Goal: Transaction & Acquisition: Purchase product/service

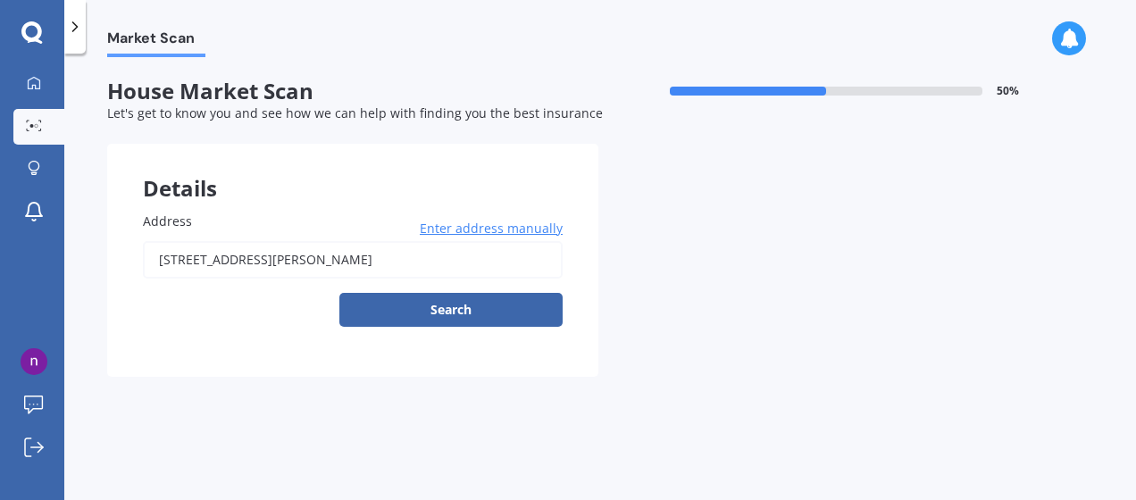
type input "[STREET_ADDRESS][PERSON_NAME]"
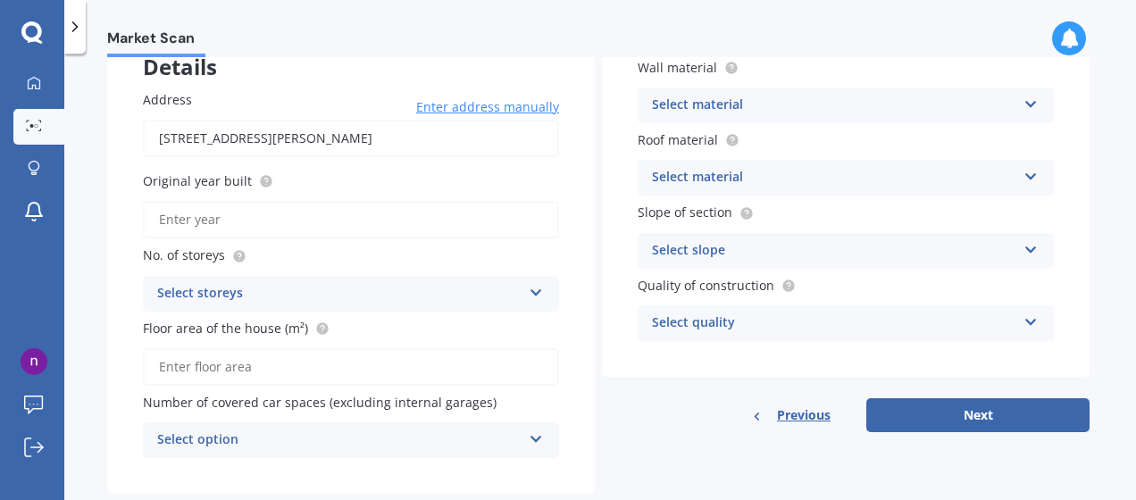
scroll to position [118, 0]
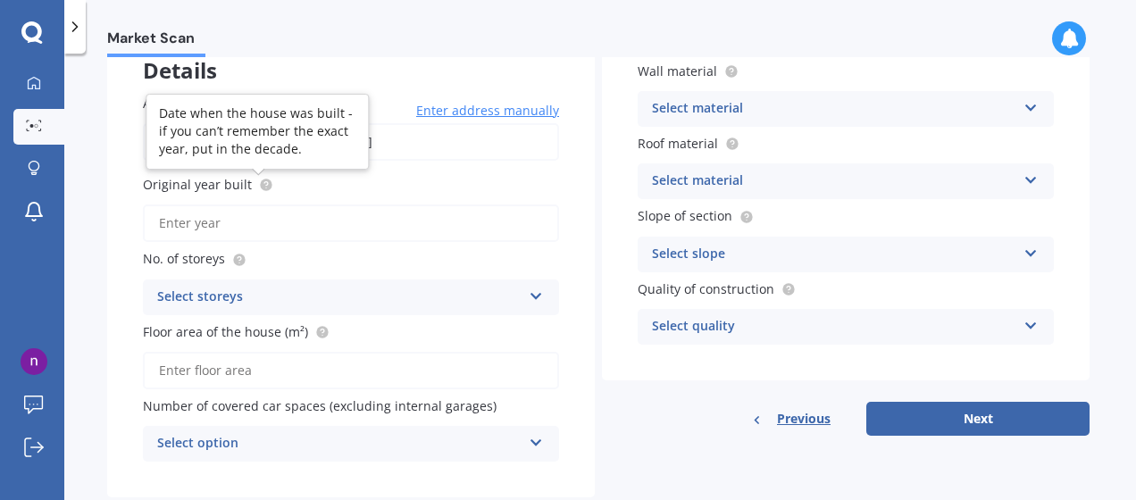
click at [260, 186] on circle at bounding box center [266, 186] width 12 height 12
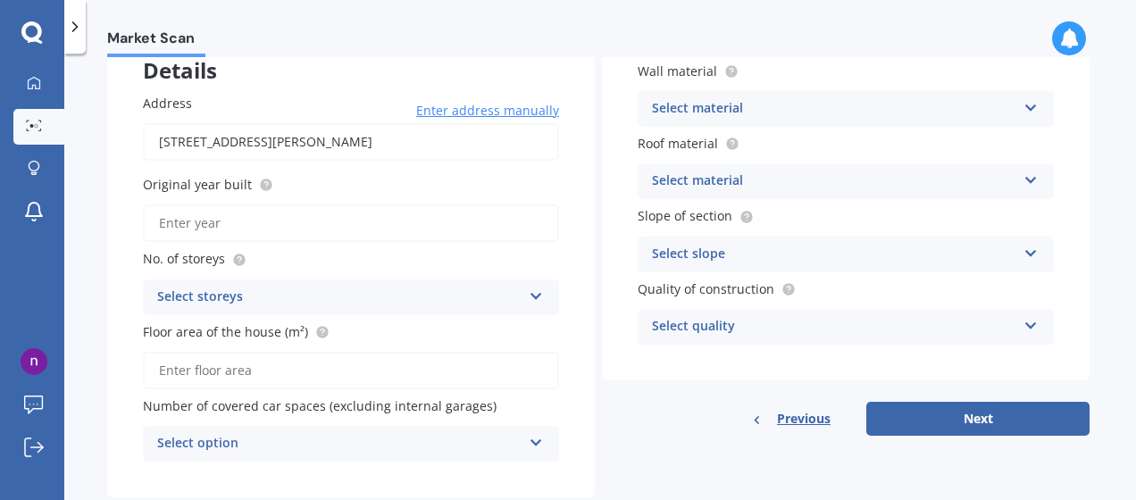
click at [250, 225] on input "Original year built" at bounding box center [351, 224] width 416 height 38
type input "1970"
click at [542, 297] on div "Select storeys 1 2 3 4 5+" at bounding box center [351, 298] width 416 height 36
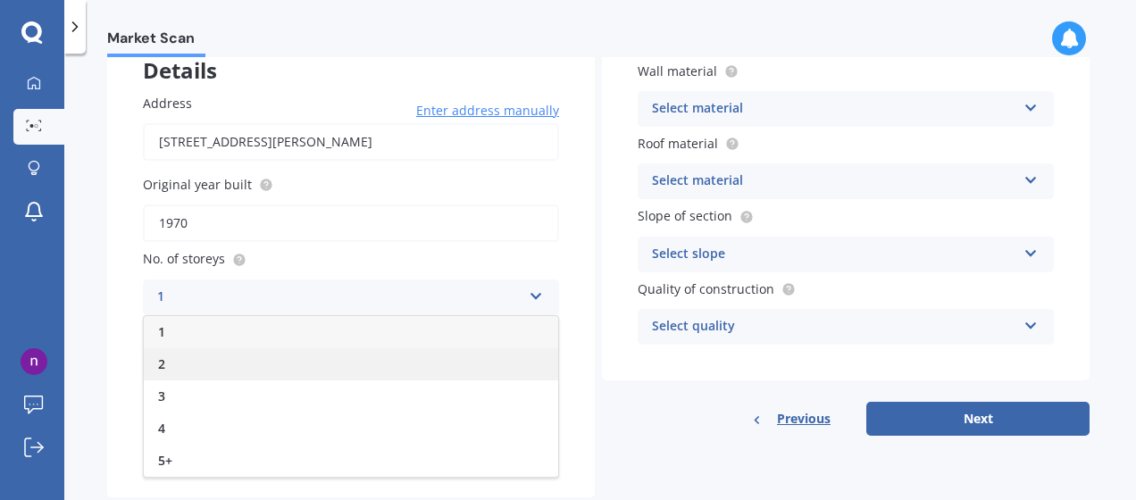
click at [248, 357] on div "2" at bounding box center [351, 364] width 414 height 32
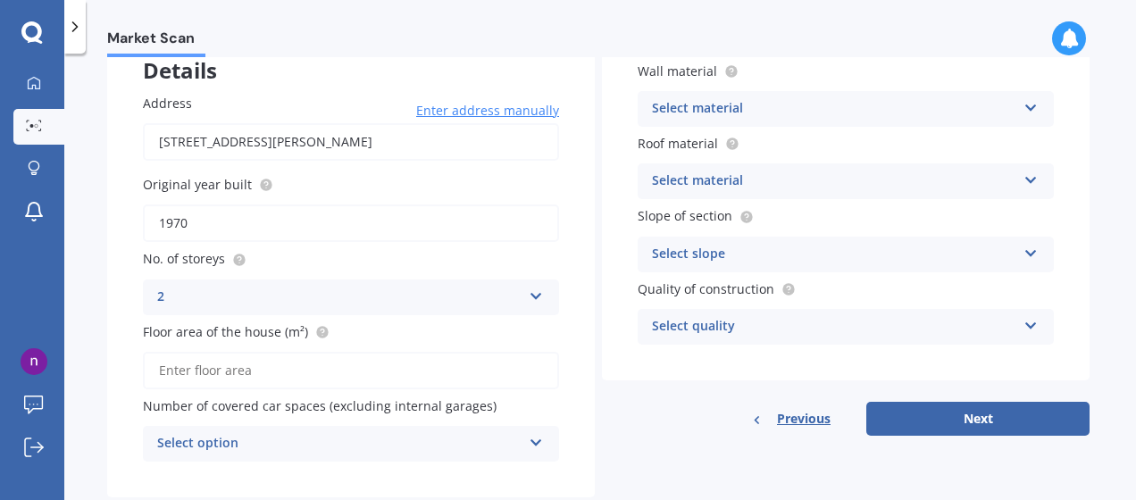
click at [238, 379] on input "Floor area of the house (m²)" at bounding box center [351, 371] width 416 height 38
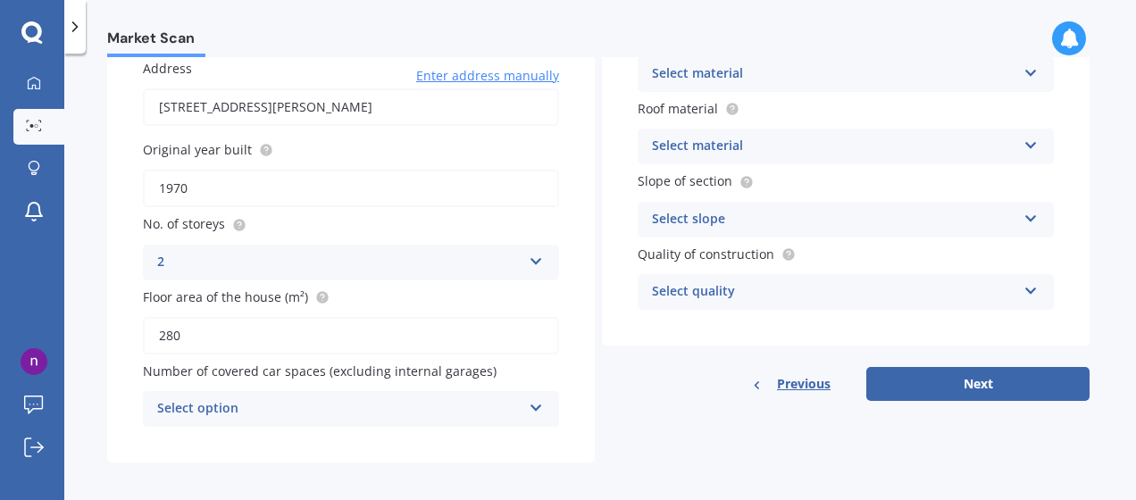
scroll to position [163, 0]
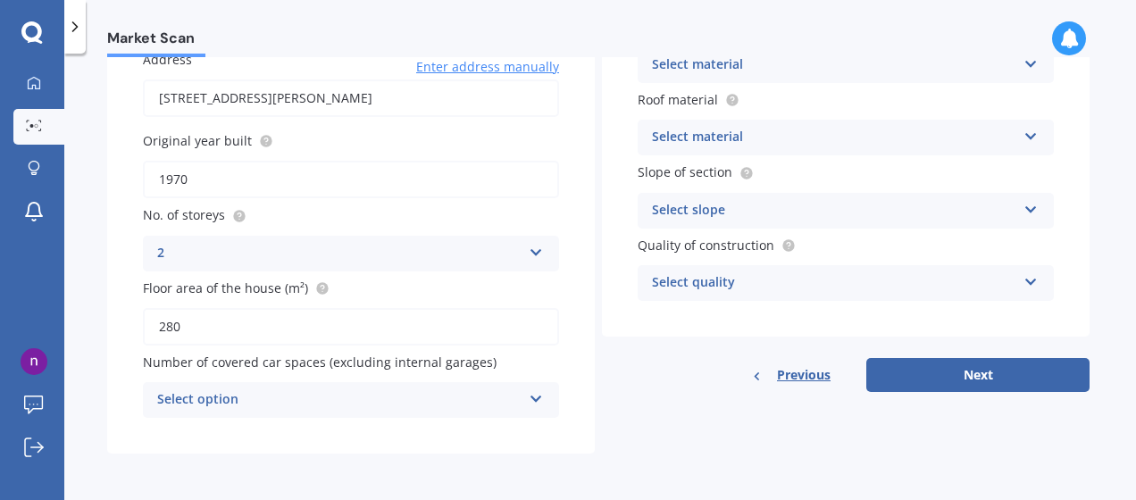
type input "280"
click at [516, 399] on div "Select option" at bounding box center [339, 399] width 364 height 21
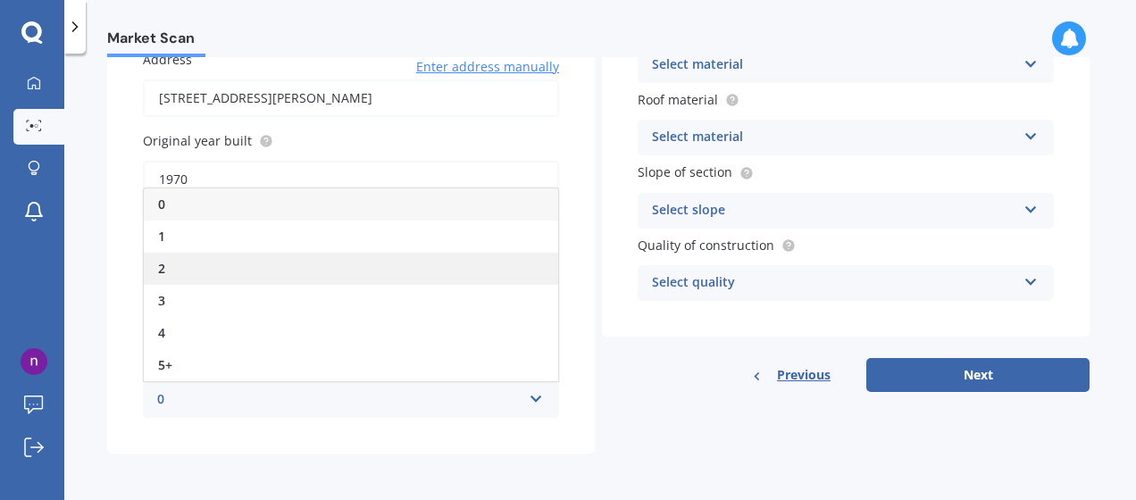
click at [219, 270] on div "2" at bounding box center [351, 269] width 414 height 32
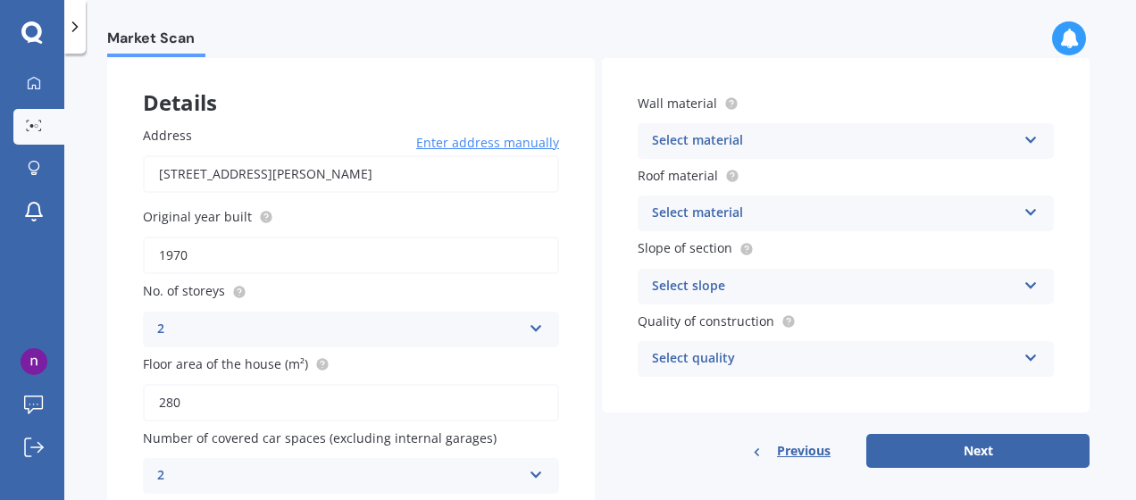
scroll to position [84, 0]
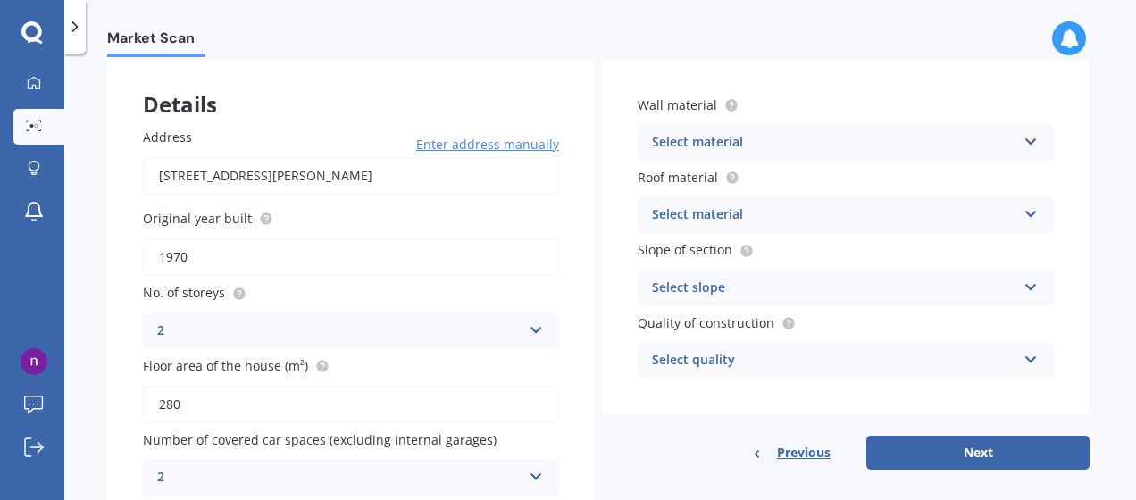
click at [1031, 139] on icon at bounding box center [1030, 138] width 15 height 13
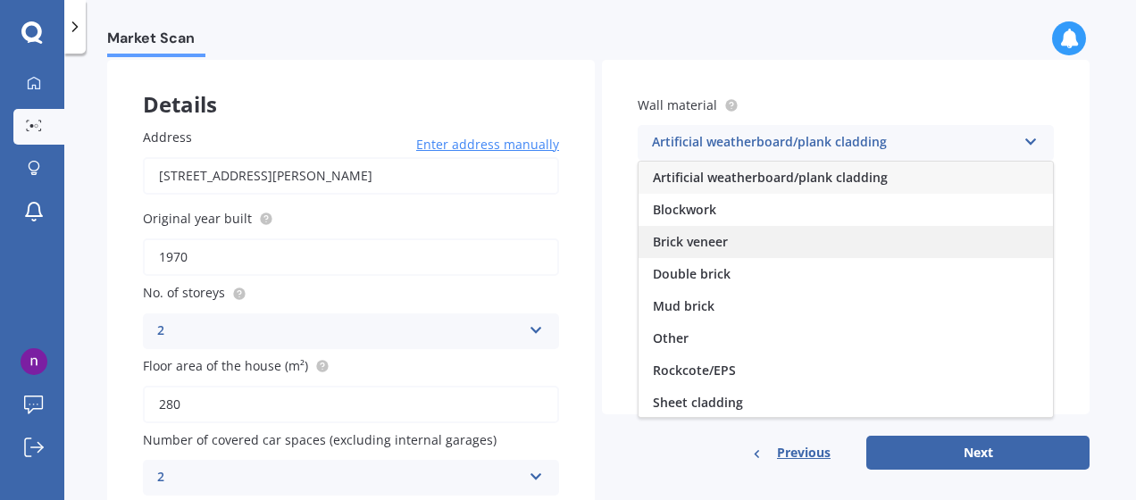
click at [747, 239] on div "Brick veneer" at bounding box center [846, 242] width 414 height 32
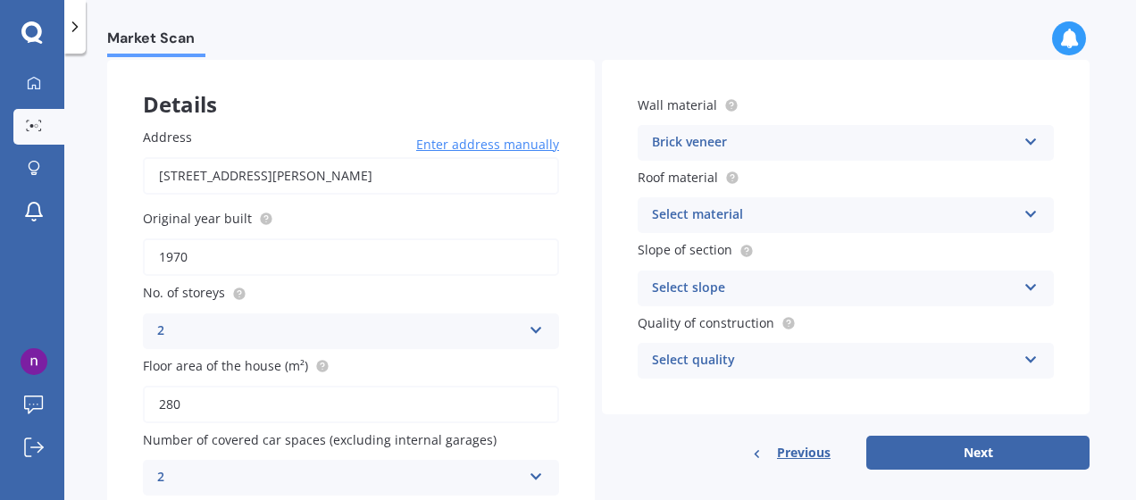
click at [1031, 213] on icon at bounding box center [1030, 211] width 15 height 13
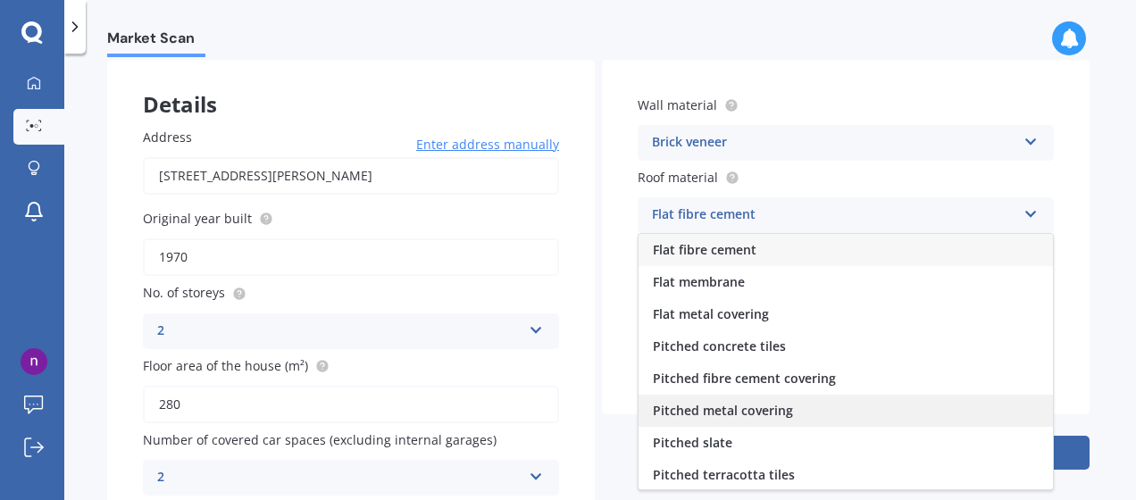
click at [762, 411] on span "Pitched metal covering" at bounding box center [723, 410] width 140 height 17
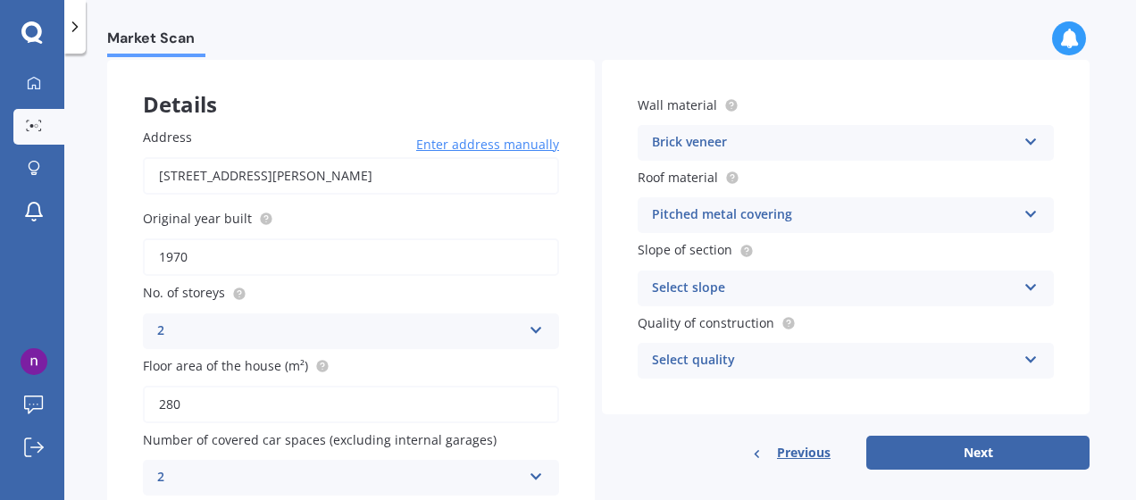
click at [1008, 287] on div "Select slope" at bounding box center [834, 288] width 364 height 21
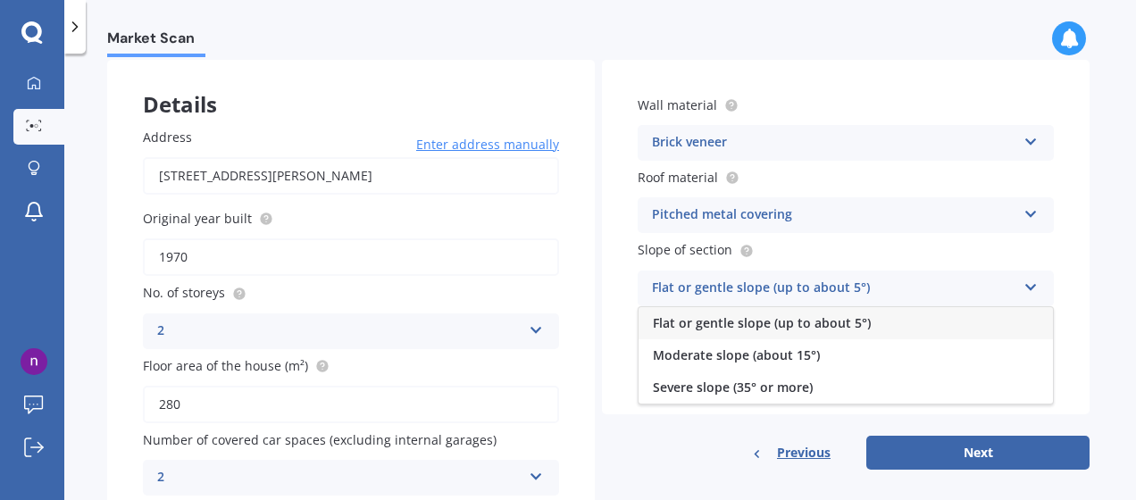
click at [782, 330] on span "Flat or gentle slope (up to about 5°)" at bounding box center [762, 322] width 218 height 17
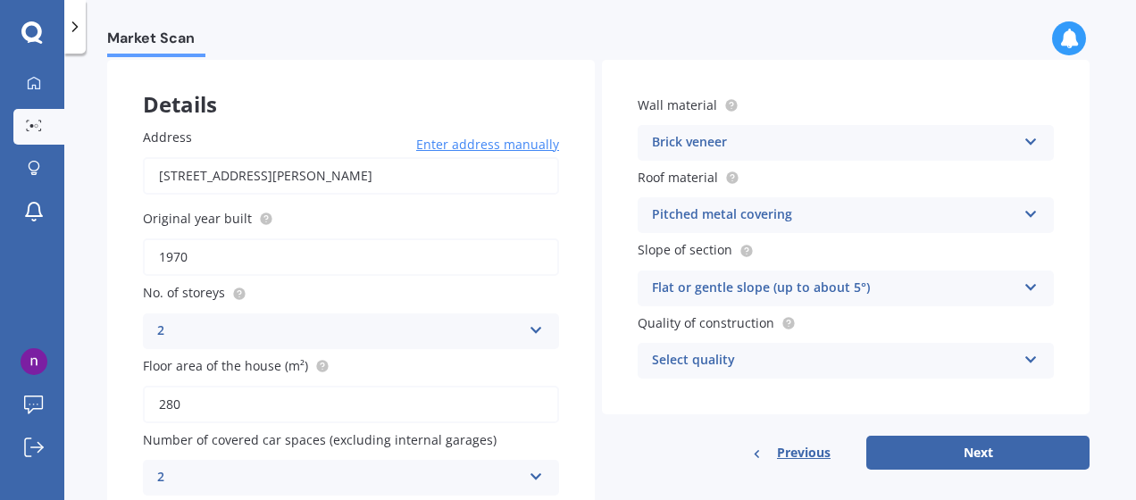
click at [1023, 354] on icon at bounding box center [1030, 356] width 15 height 13
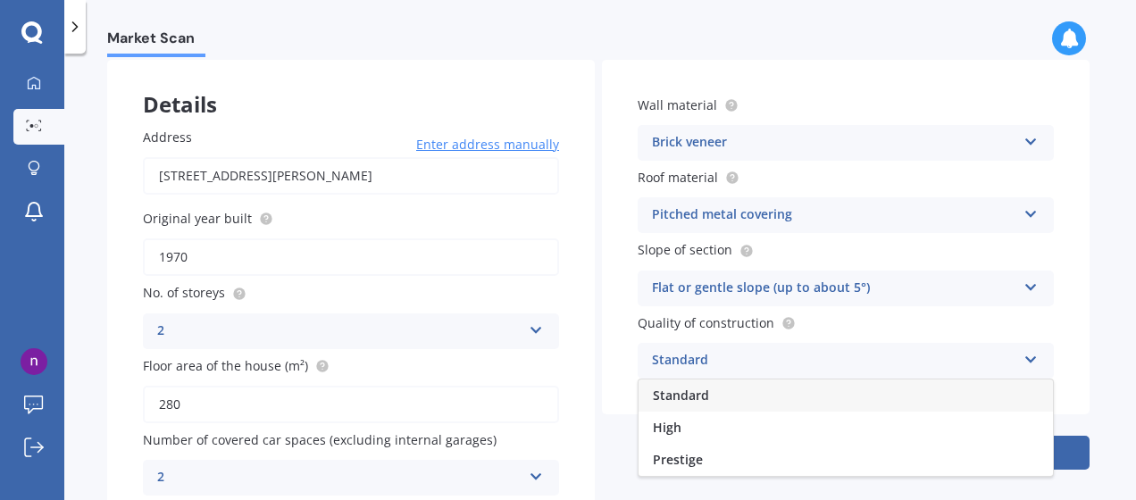
click at [695, 394] on span "Standard" at bounding box center [681, 395] width 56 height 17
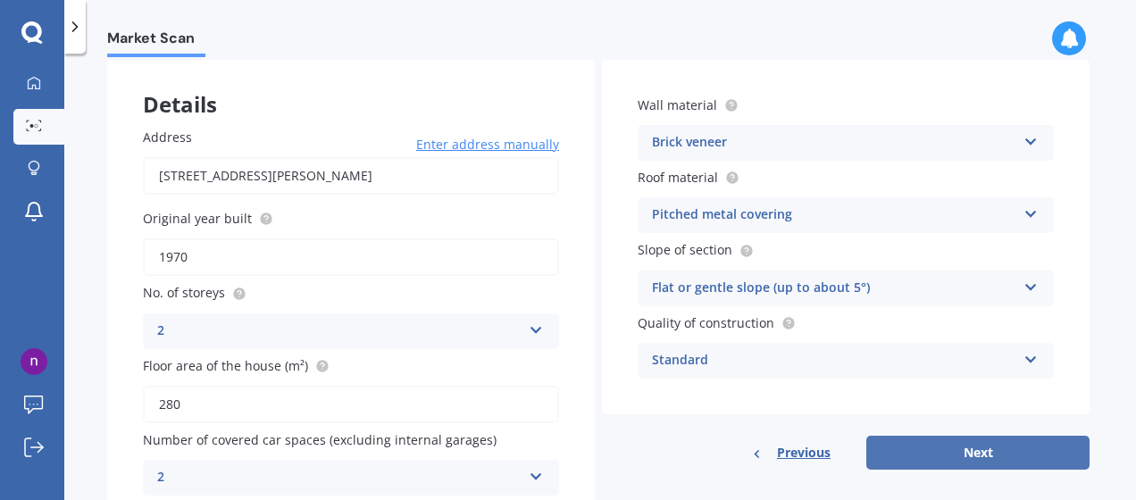
click at [965, 441] on button "Next" at bounding box center [977, 453] width 223 height 34
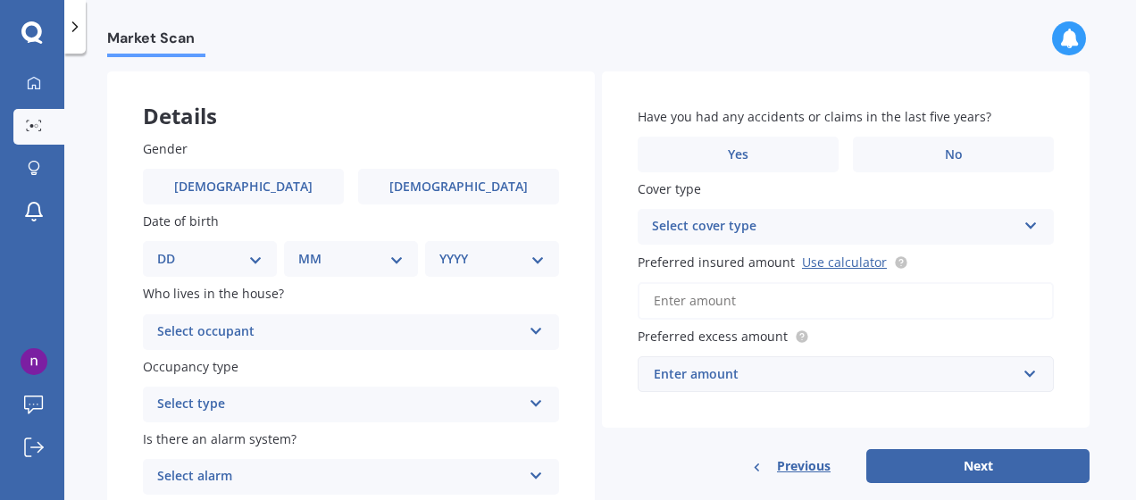
scroll to position [70, 0]
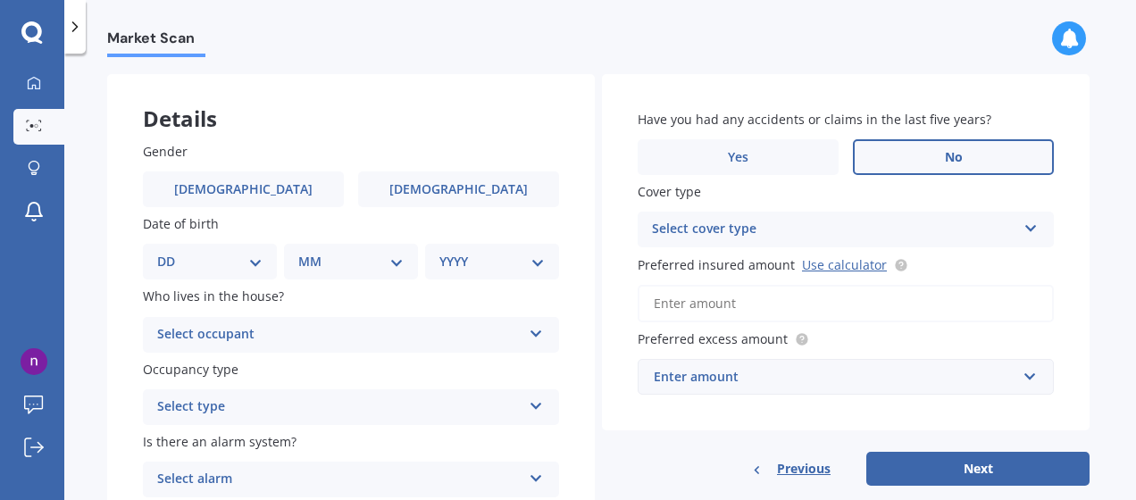
click at [917, 162] on label "No" at bounding box center [953, 157] width 201 height 36
click at [0, 0] on input "No" at bounding box center [0, 0] width 0 height 0
click at [1007, 224] on div "Select cover type" at bounding box center [834, 229] width 364 height 21
click at [628, 252] on div "Have you had any accidents or claims in the last five years? Yes No Cover type …" at bounding box center [846, 252] width 488 height 356
click at [759, 302] on input "Preferred insured amount Use calculator" at bounding box center [846, 304] width 416 height 38
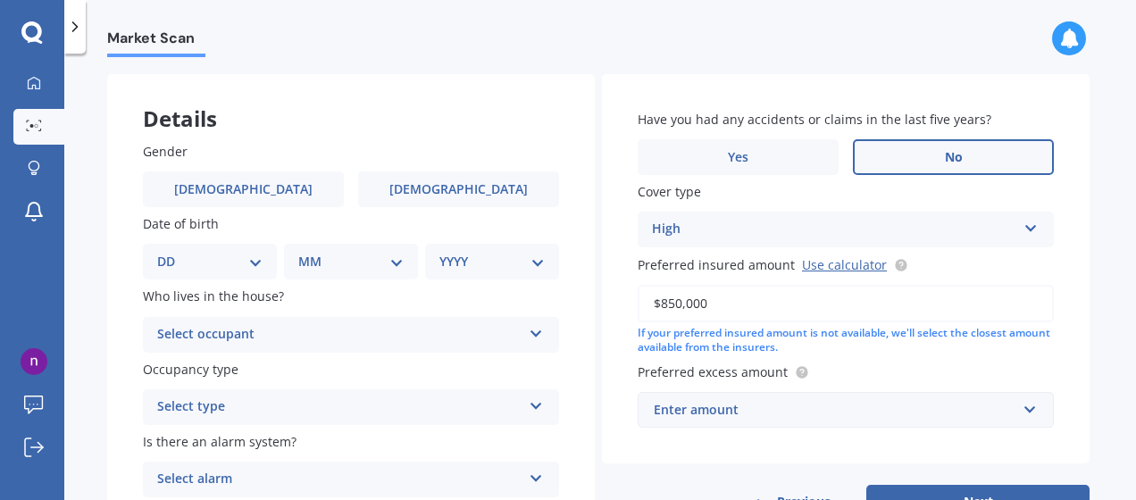
type input "$850,000"
click at [1025, 406] on input "text" at bounding box center [839, 410] width 400 height 34
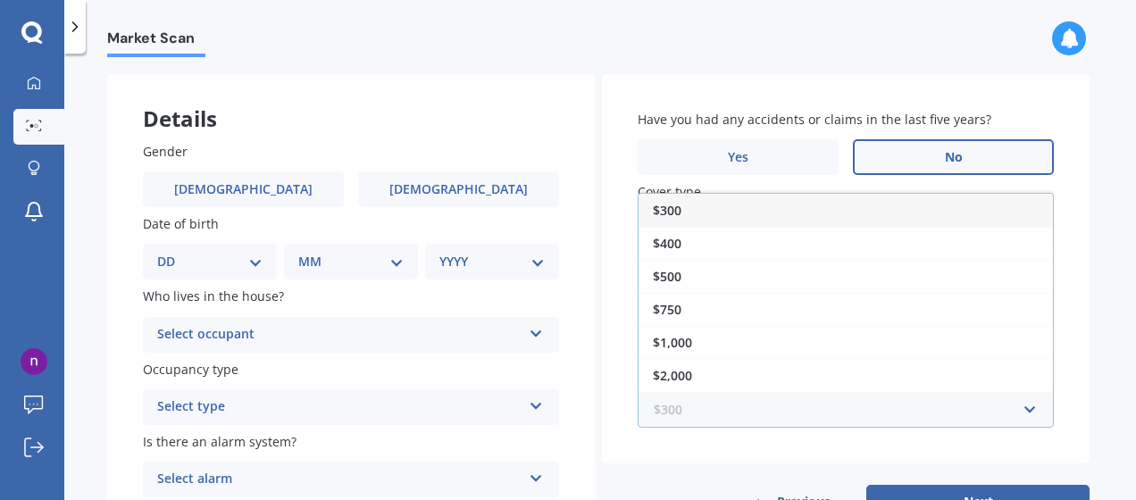
click at [1025, 406] on input "text" at bounding box center [839, 410] width 400 height 34
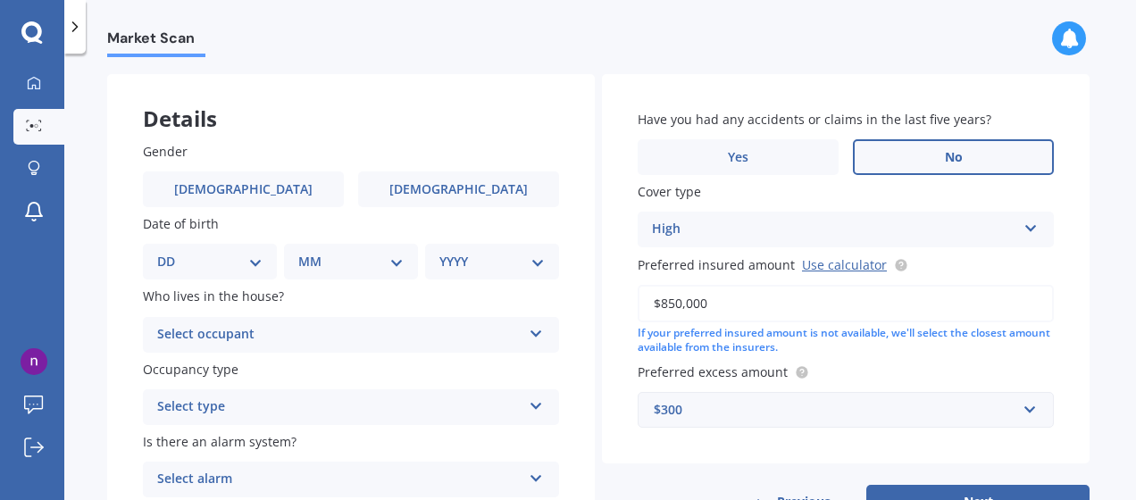
click at [1072, 407] on div "Have you had any accidents or claims in the last five years? Yes No Cover type …" at bounding box center [846, 269] width 488 height 390
click at [1027, 414] on input "text" at bounding box center [839, 410] width 400 height 34
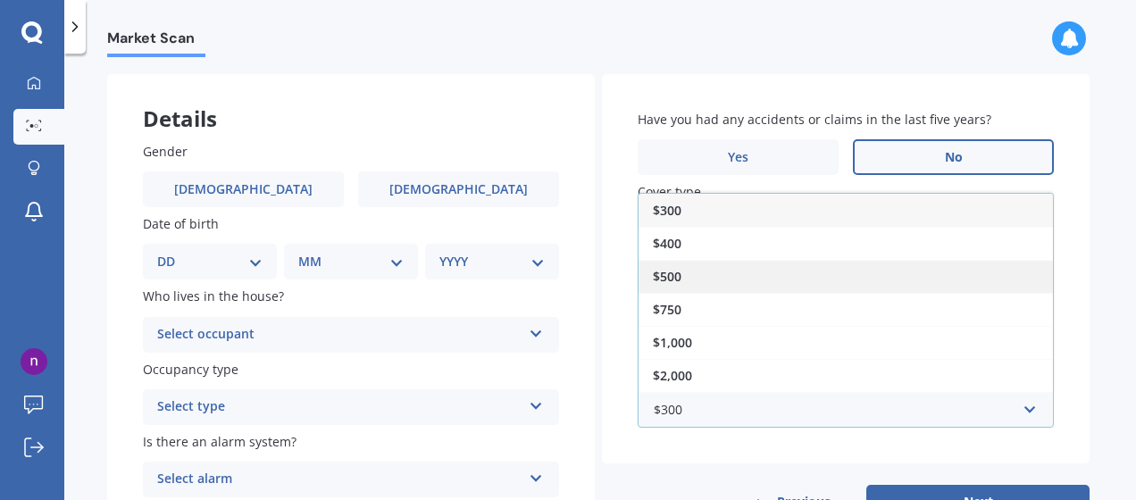
click at [898, 291] on div "$500" at bounding box center [846, 276] width 414 height 33
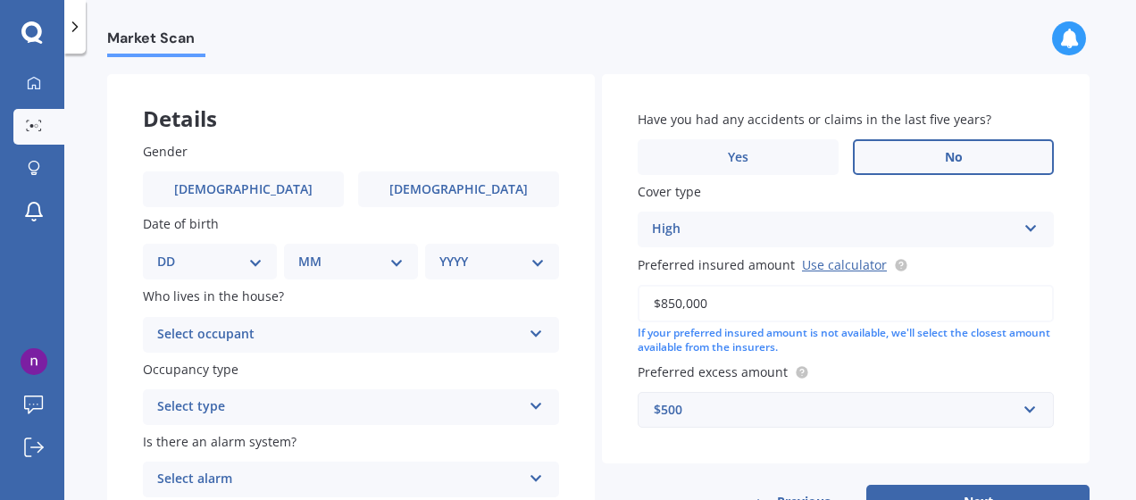
click at [1055, 410] on div "Have you had any accidents or claims in the last five years? Yes No Cover type …" at bounding box center [846, 269] width 488 height 390
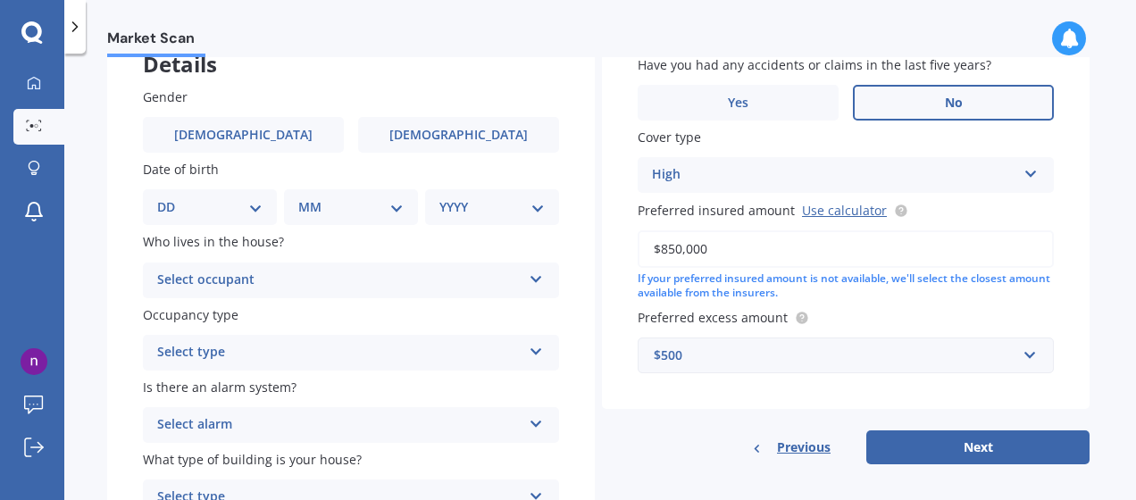
scroll to position [142, 0]
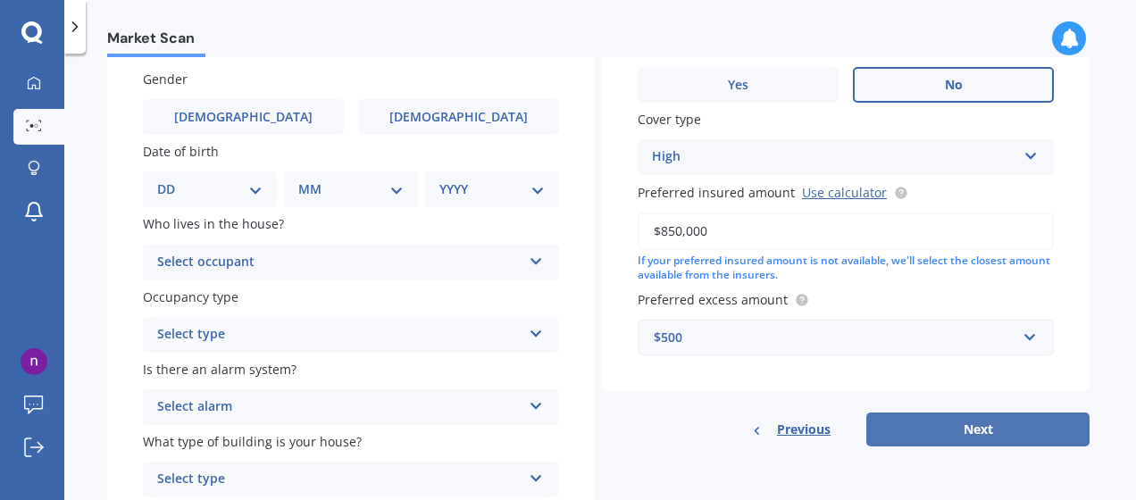
click at [1014, 422] on button "Next" at bounding box center [977, 430] width 223 height 34
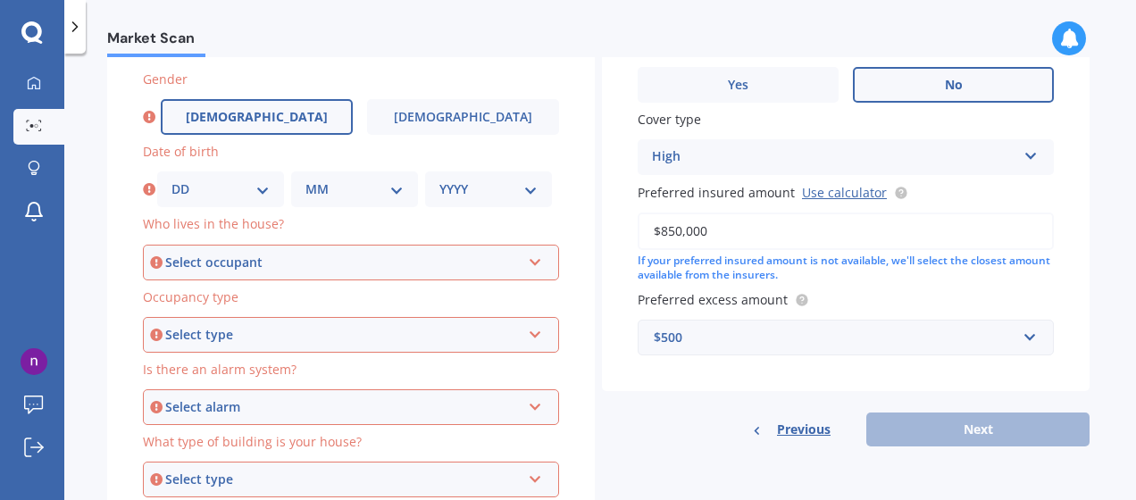
click at [277, 121] on label "[DEMOGRAPHIC_DATA]" at bounding box center [257, 117] width 192 height 36
click at [0, 0] on input "[DEMOGRAPHIC_DATA]" at bounding box center [0, 0] width 0 height 0
click at [265, 188] on select "DD 01 02 03 04 05 06 07 08 09 10 11 12 13 14 15 16 17 18 19 20 21 22 23 24 25 2…" at bounding box center [220, 190] width 98 height 20
select select "13"
click at [171, 180] on select "DD 01 02 03 04 05 06 07 08 09 10 11 12 13 14 15 16 17 18 19 20 21 22 23 24 25 2…" at bounding box center [220, 190] width 98 height 20
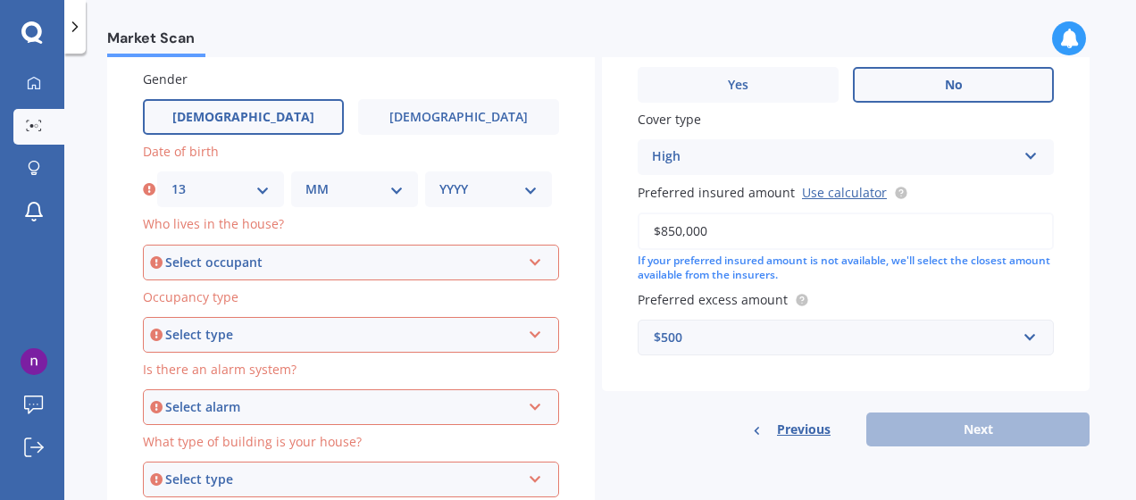
click at [386, 188] on select "MM 01 02 03 04 05 06 07 08 09 10 11 12" at bounding box center [354, 190] width 98 height 20
select select "07"
click at [305, 180] on select "MM 01 02 03 04 05 06 07 08 09 10 11 12" at bounding box center [354, 190] width 98 height 20
click at [500, 190] on select "YYYY 2009 2008 2007 2006 2005 2004 2003 2002 2001 2000 1999 1998 1997 1996 1995…" at bounding box center [488, 190] width 98 height 20
select select "1976"
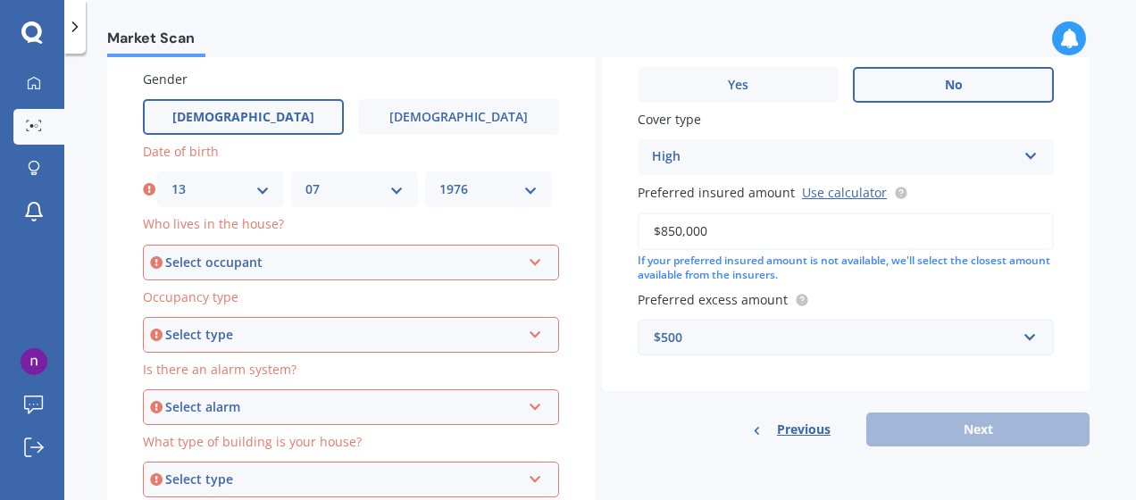
click at [439, 180] on select "YYYY 2009 2008 2007 2006 2005 2004 2003 2002 2001 2000 1999 1998 1997 1996 1995…" at bounding box center [488, 190] width 98 height 20
click at [528, 257] on icon at bounding box center [535, 259] width 15 height 13
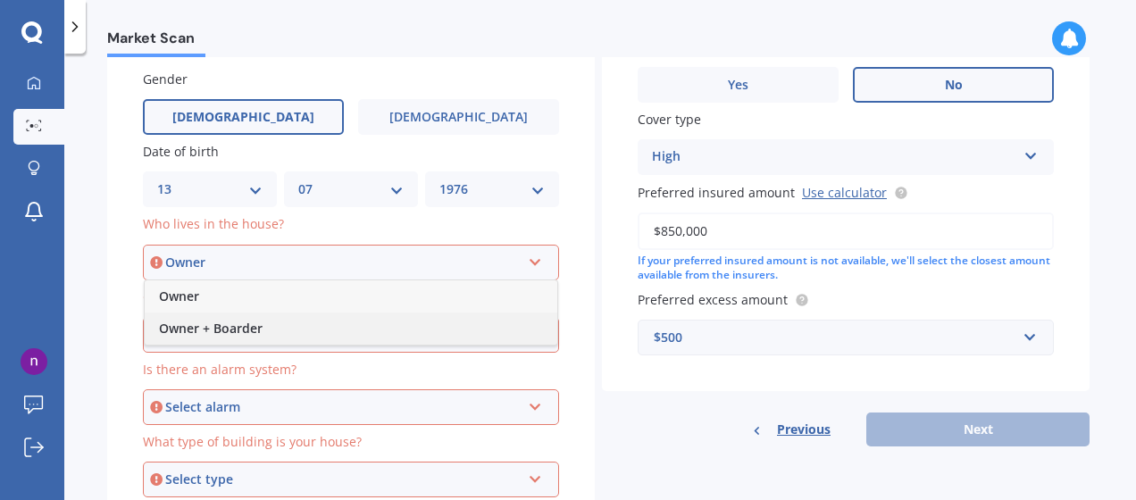
click at [207, 328] on span "Owner + Boarder" at bounding box center [211, 328] width 104 height 17
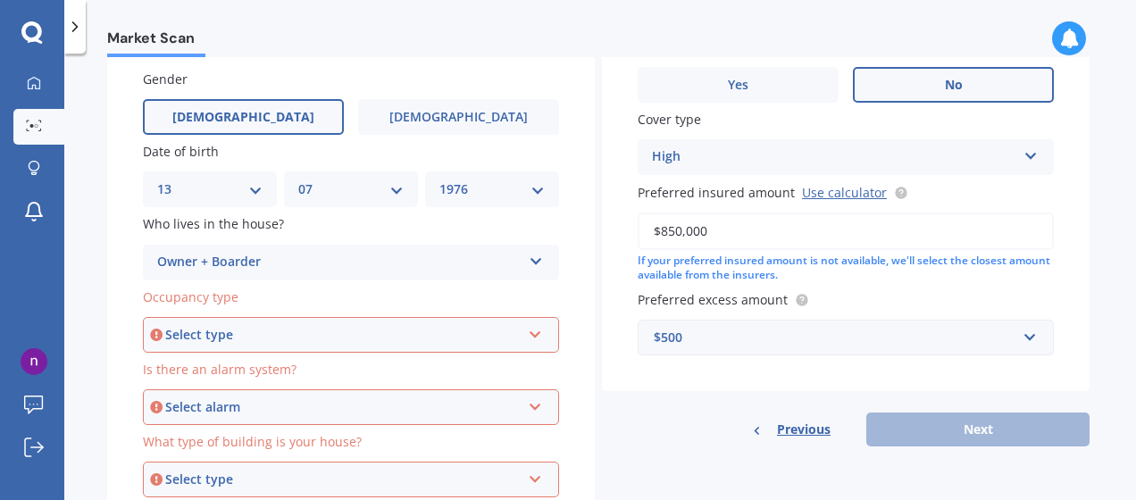
click at [523, 329] on div "Select type Permanent Holiday (without tenancy)" at bounding box center [351, 335] width 416 height 36
click at [225, 376] on span "Permanent" at bounding box center [193, 368] width 68 height 17
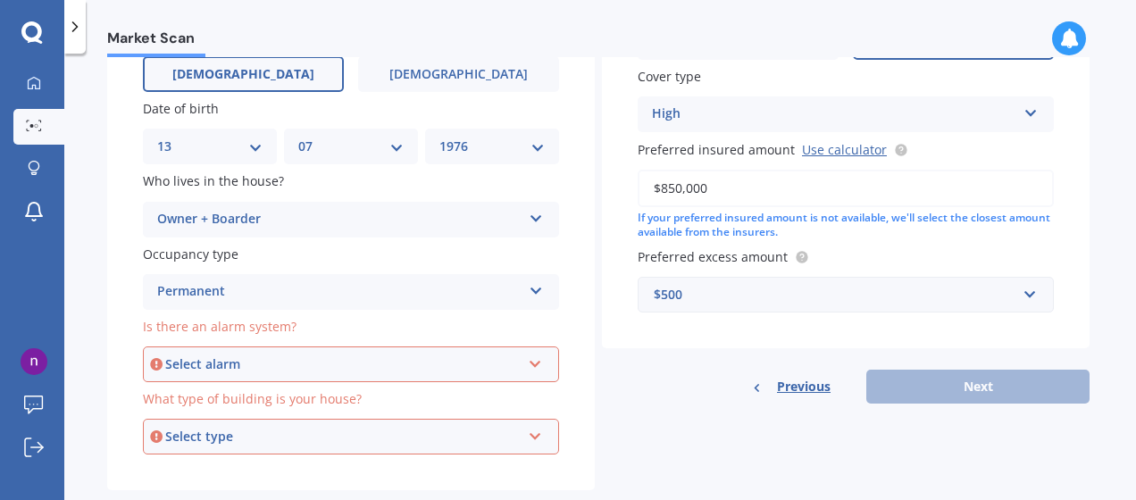
scroll to position [223, 0]
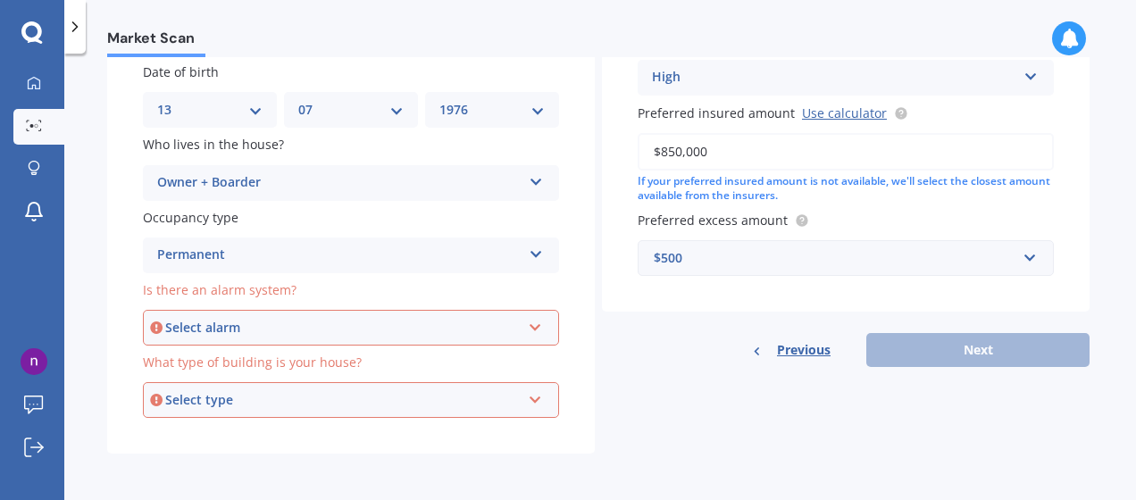
click at [532, 322] on icon at bounding box center [535, 324] width 15 height 13
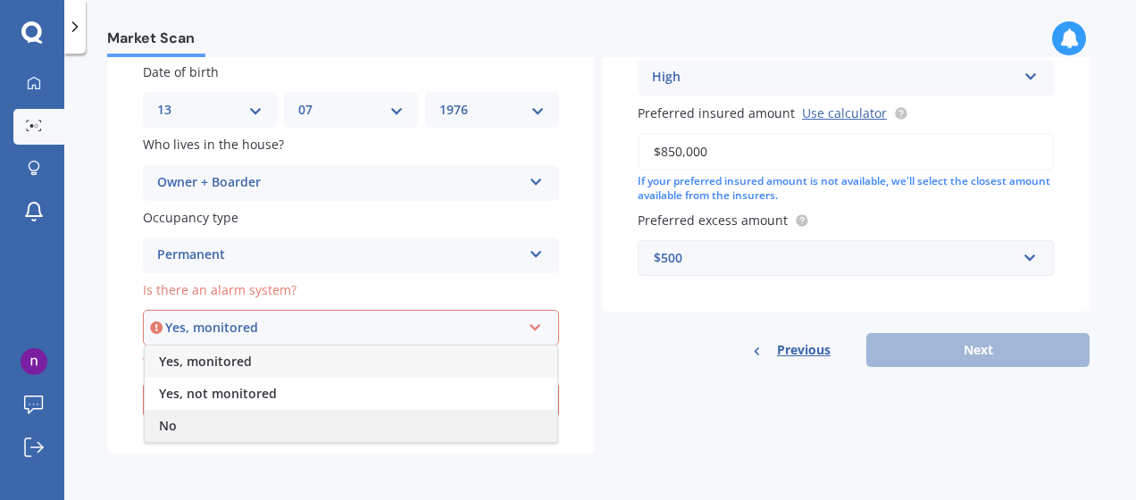
click at [199, 428] on div "No" at bounding box center [351, 426] width 413 height 32
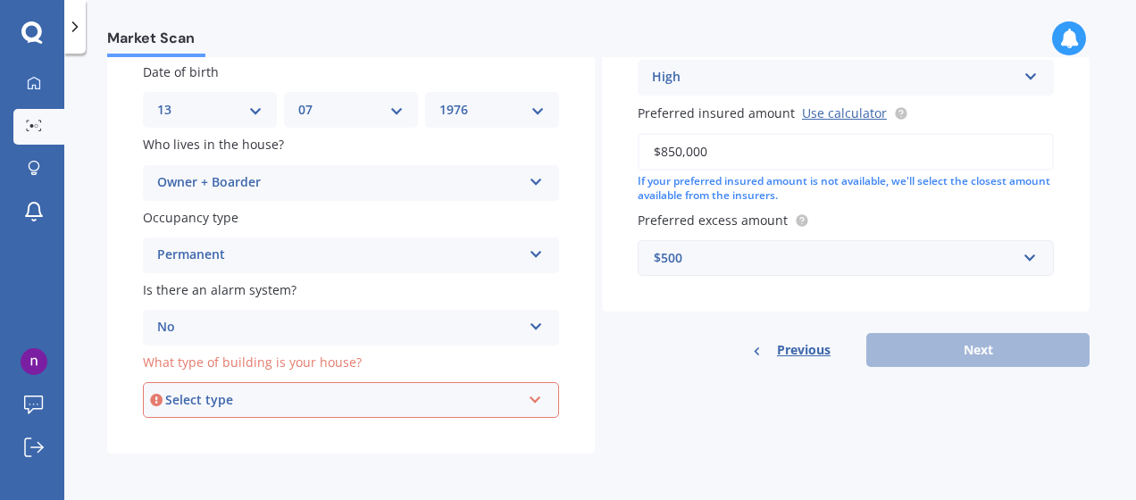
click at [523, 398] on div "Select type Freestanding Multi-unit (in a block of 6 or less) Multi-unit (in a …" at bounding box center [351, 400] width 416 height 36
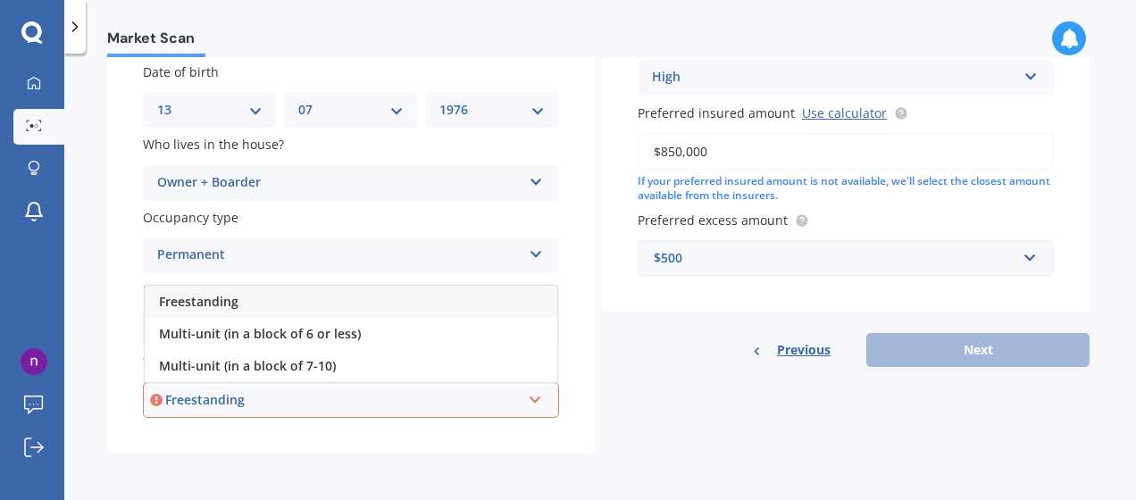
click at [327, 299] on div "Freestanding" at bounding box center [351, 302] width 413 height 32
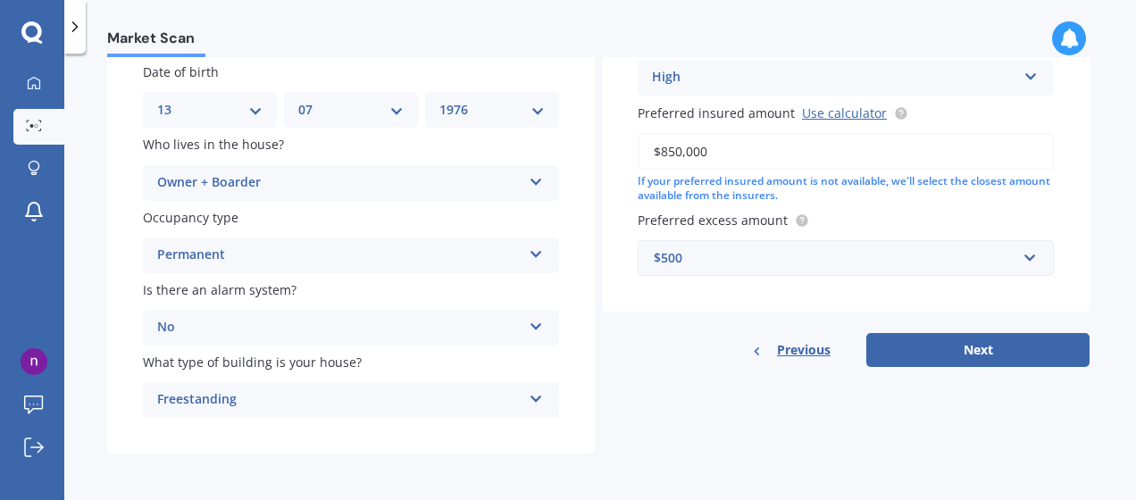
click at [531, 390] on icon at bounding box center [536, 395] width 15 height 13
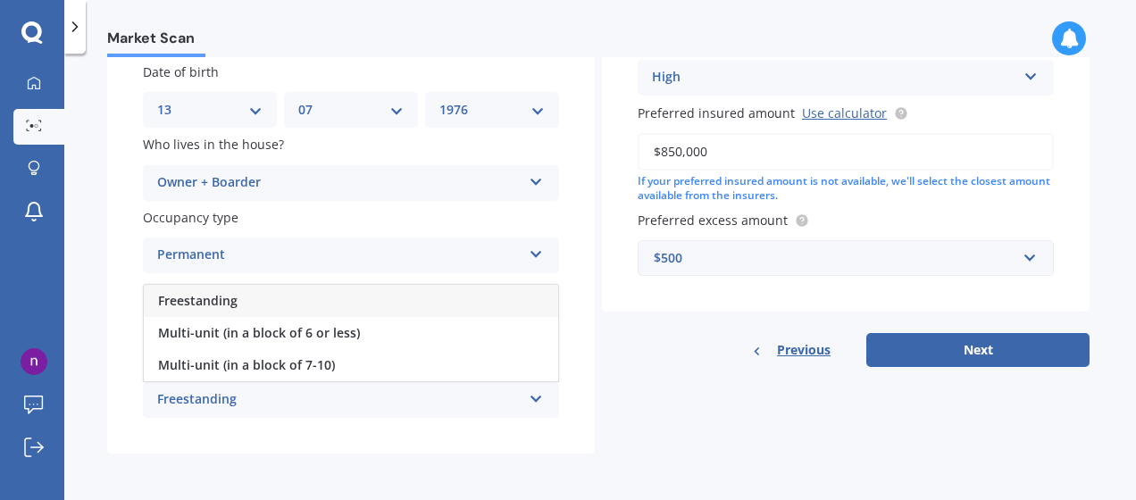
click at [531, 390] on icon at bounding box center [536, 395] width 15 height 13
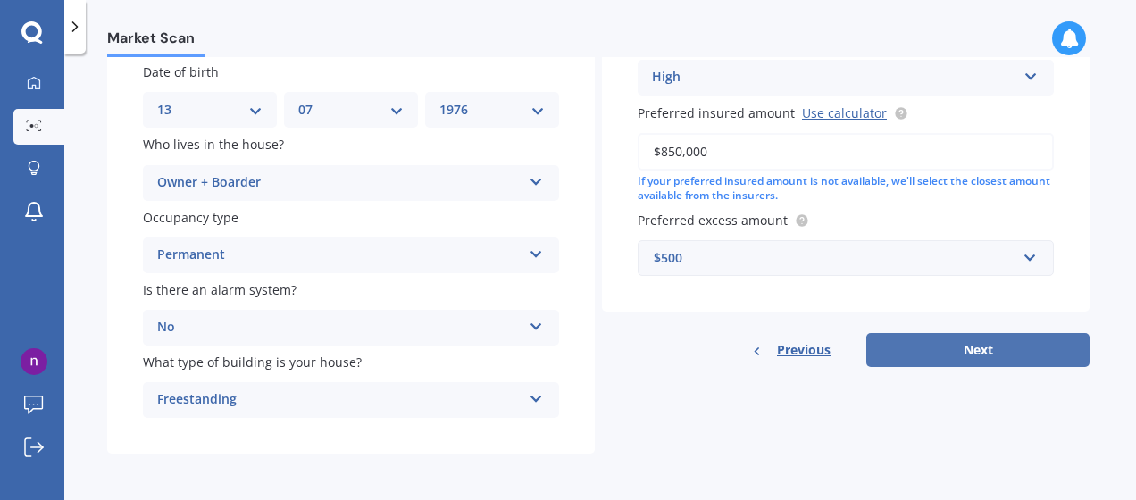
click at [914, 347] on button "Next" at bounding box center [977, 350] width 223 height 34
select select "13"
select select "07"
select select "1976"
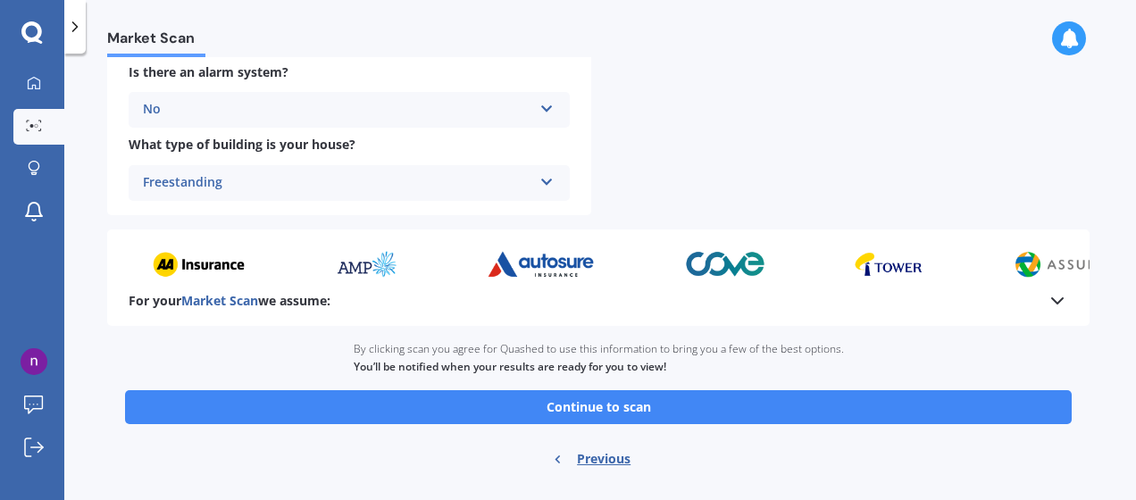
scroll to position [790, 0]
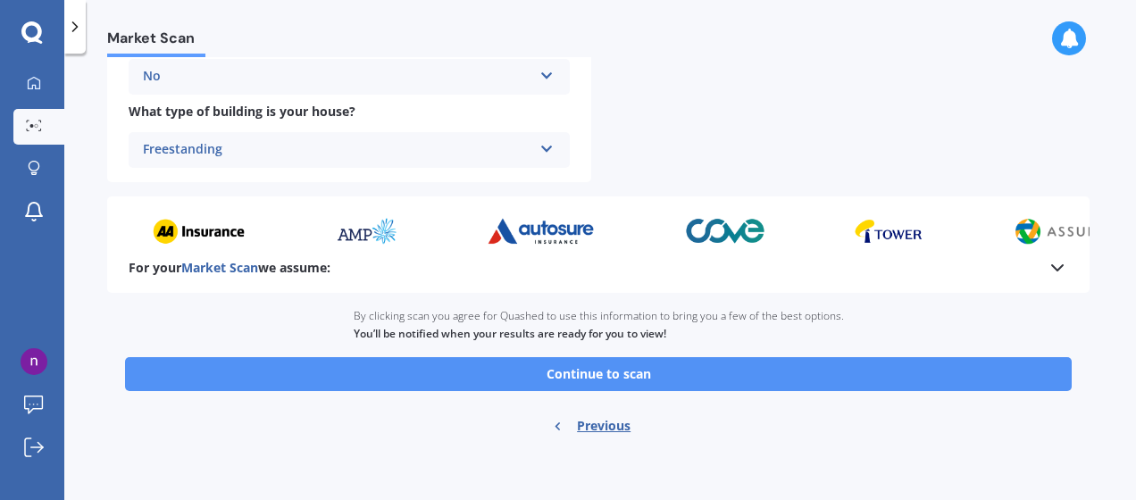
click at [619, 374] on button "Continue to scan" at bounding box center [598, 374] width 947 height 34
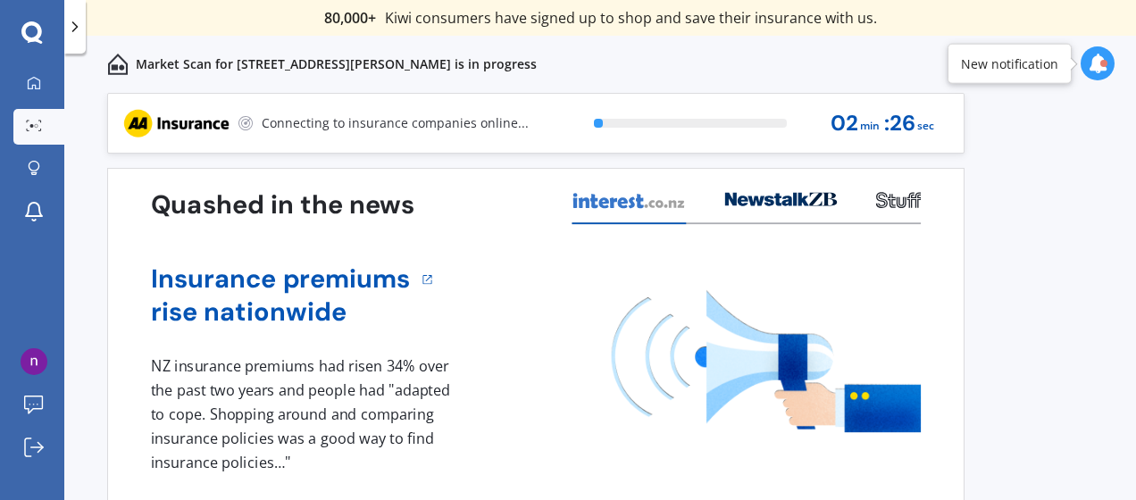
scroll to position [77, 0]
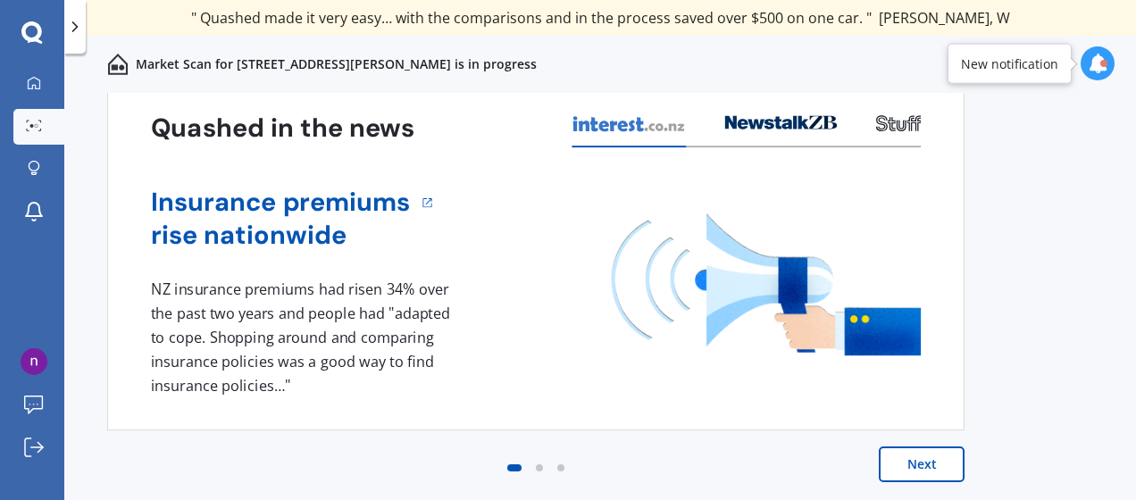
click at [907, 454] on button "Next" at bounding box center [922, 465] width 86 height 36
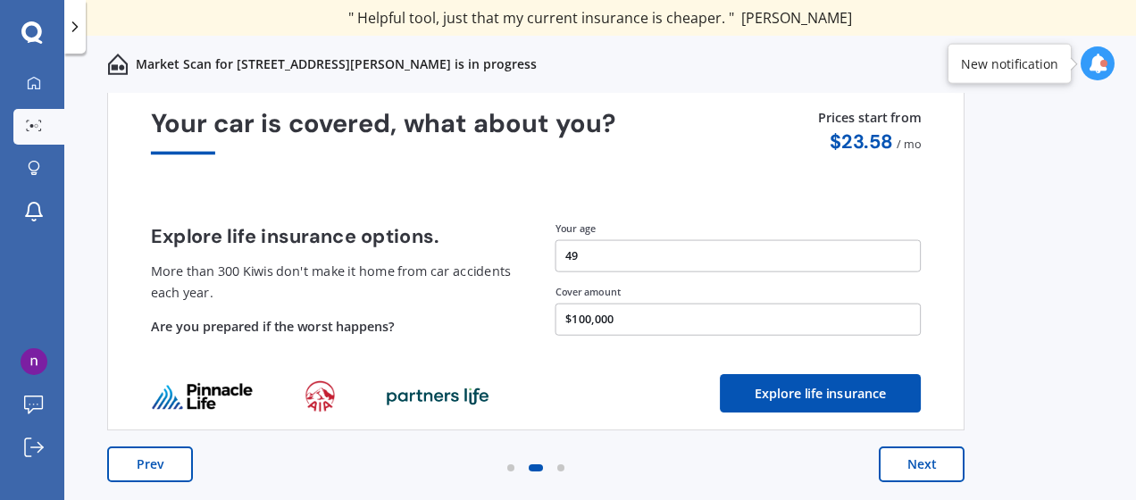
click at [157, 468] on button "Prev" at bounding box center [150, 465] width 86 height 36
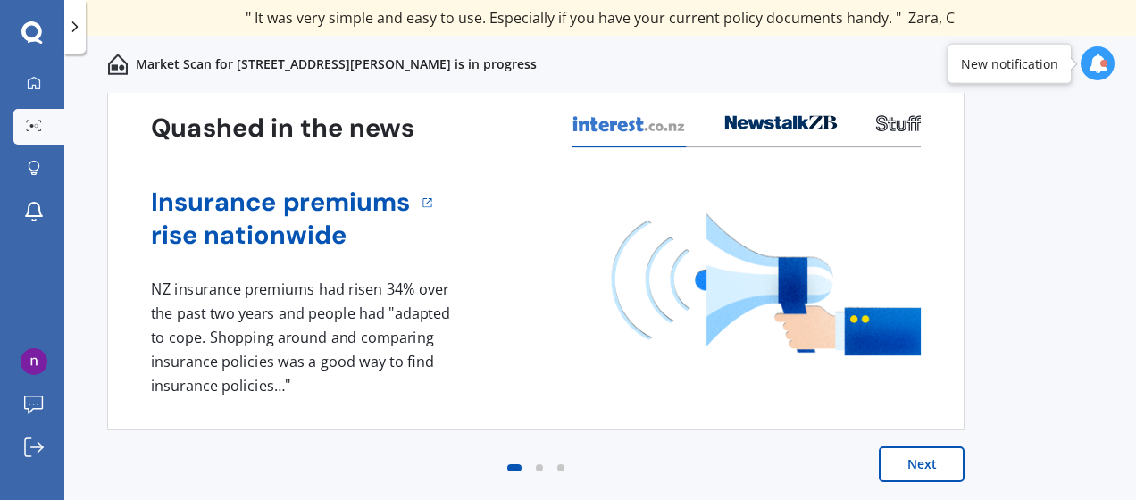
scroll to position [13, 0]
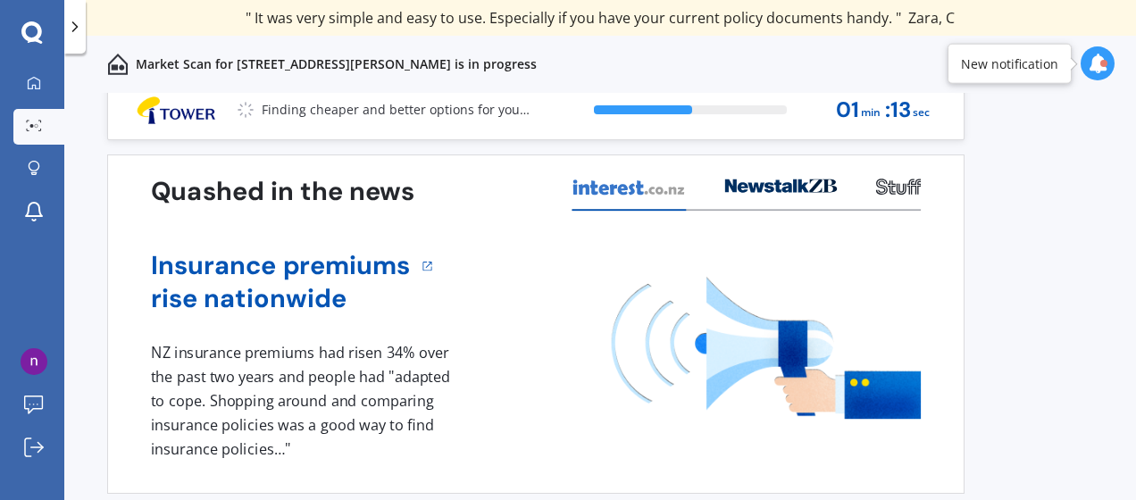
click at [77, 36] on div at bounding box center [74, 27] width 21 height 54
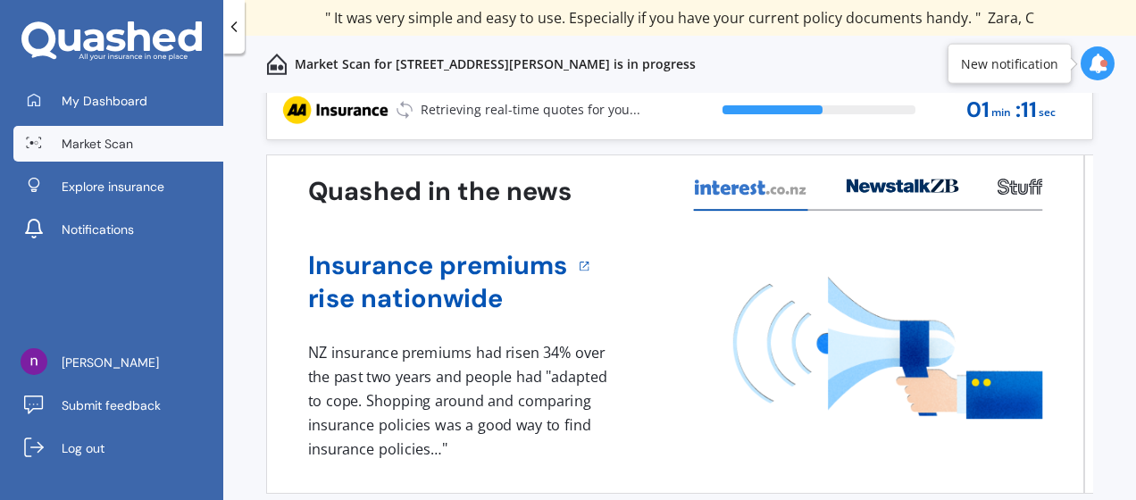
click at [235, 38] on div at bounding box center [233, 27] width 21 height 54
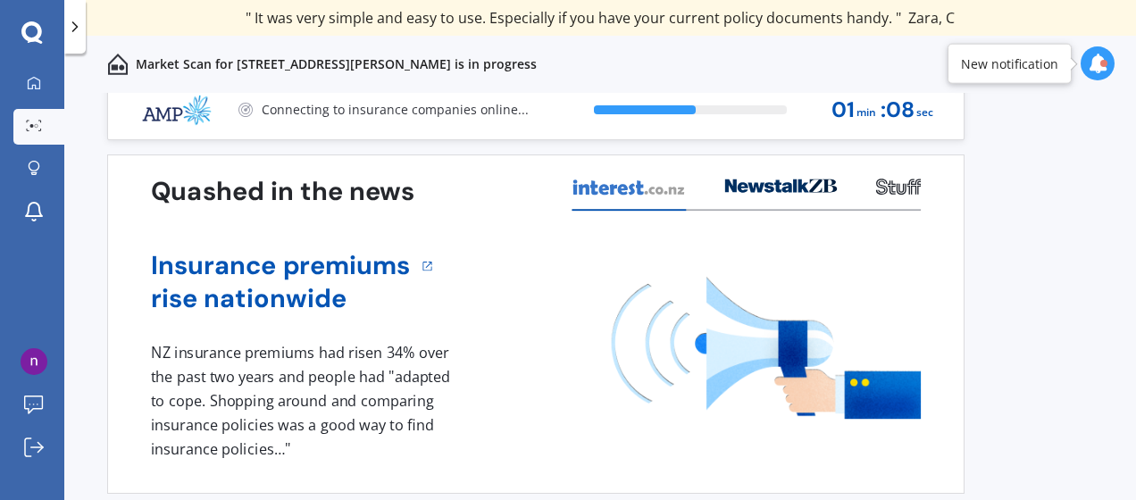
click at [415, 64] on p "Market Scan for [STREET_ADDRESS][PERSON_NAME] is in progress" at bounding box center [336, 64] width 401 height 18
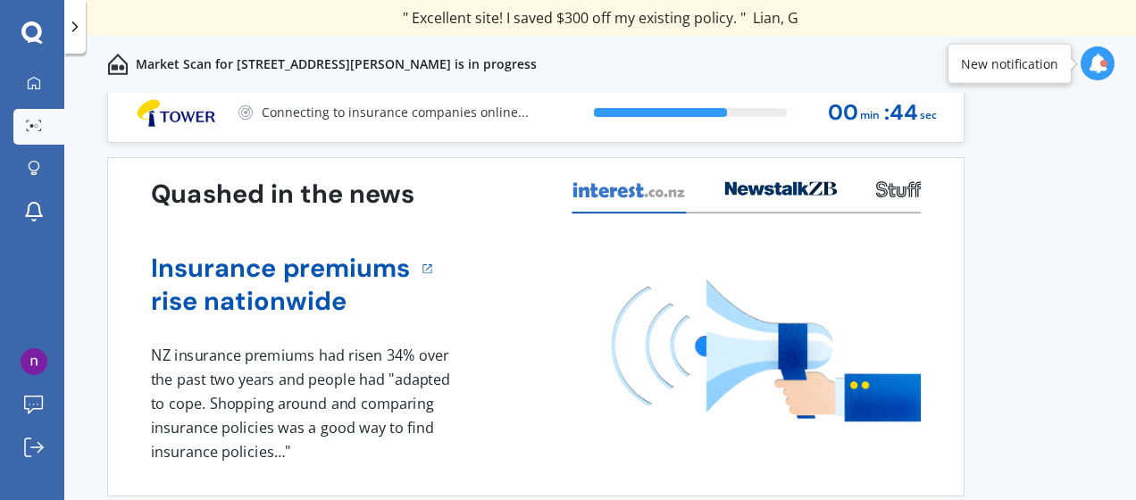
scroll to position [11, 0]
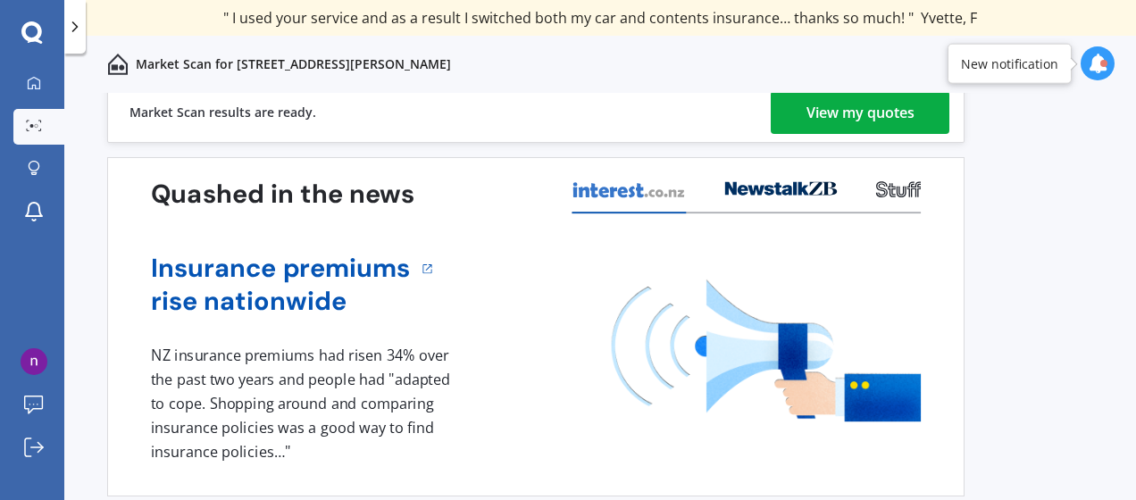
click at [869, 120] on div "View my quotes" at bounding box center [860, 112] width 108 height 43
